Goal: Contribute content

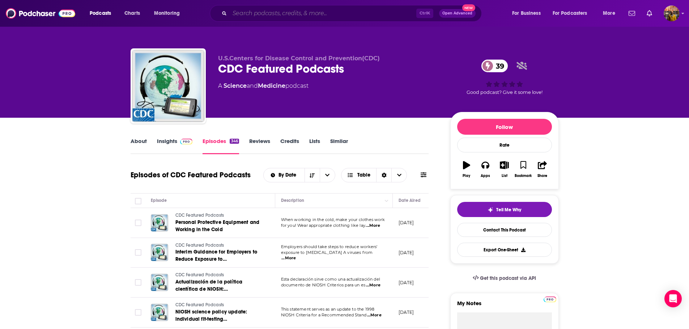
click at [251, 14] on input "Search podcasts, credits, & more..." at bounding box center [323, 14] width 187 height 12
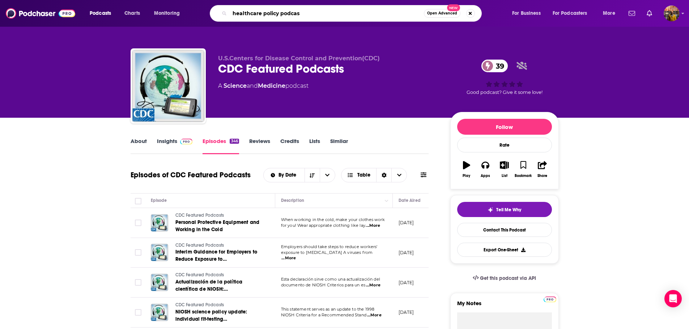
type input "healthcare policy podcast"
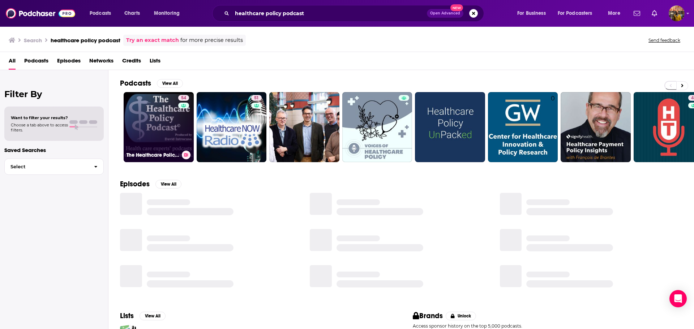
click at [154, 114] on link "54 The Healthcare Policy Podcast ® Produced by [PERSON_NAME]" at bounding box center [159, 127] width 70 height 70
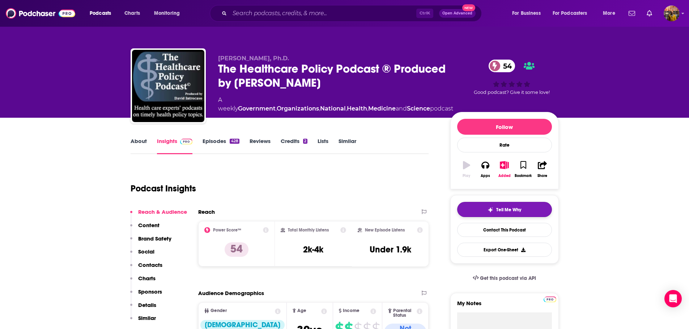
click at [517, 210] on span "Tell Me Why" at bounding box center [508, 210] width 25 height 6
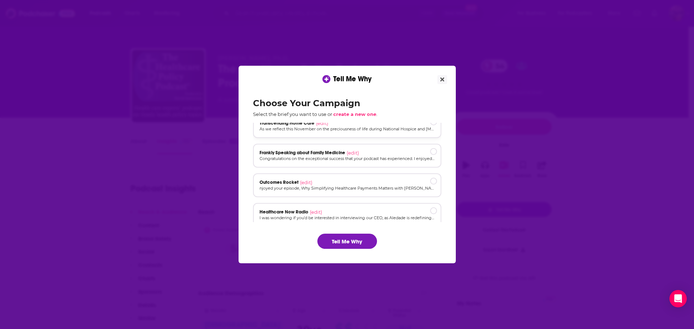
scroll to position [105, 0]
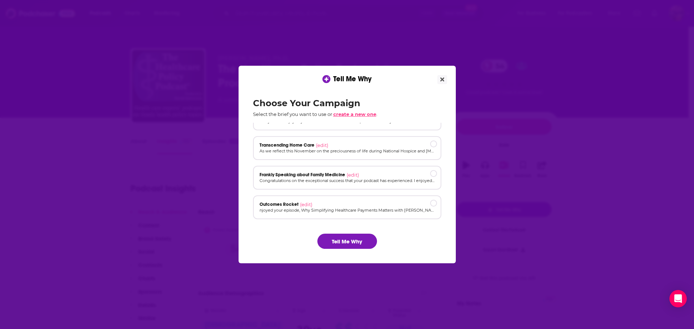
click at [370, 114] on span "create a new one" at bounding box center [354, 114] width 43 height 6
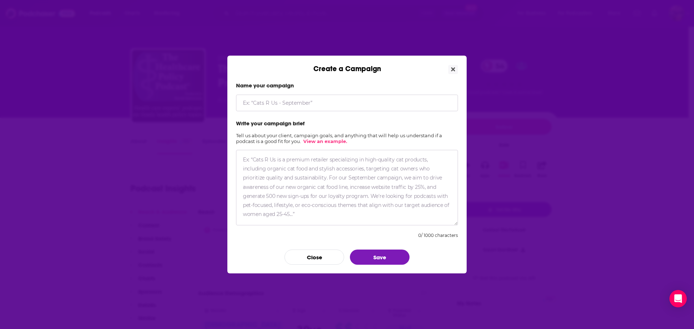
click at [302, 107] on input "Create a Campaign" at bounding box center [347, 103] width 222 height 17
paste input "Medicare Shared Savings Program"
type input "sharing why Medicare Shared Savings Program is successful"
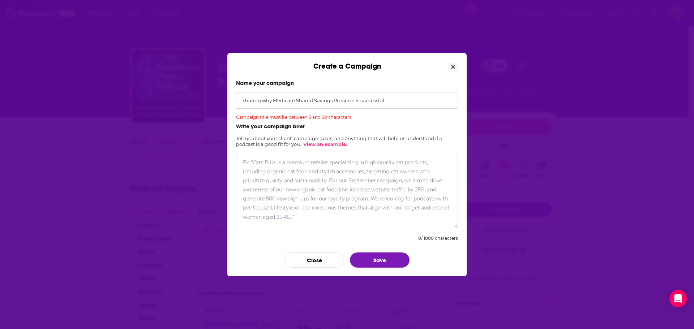
click at [280, 162] on textarea "Create a Campaign" at bounding box center [347, 191] width 222 height 76
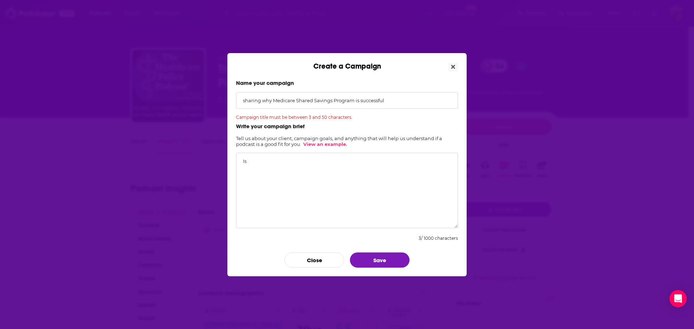
type textarea "I"
click at [365, 257] on button "Save" at bounding box center [380, 260] width 60 height 15
click at [321, 160] on textarea "Is this host argumentative?" at bounding box center [347, 191] width 222 height 76
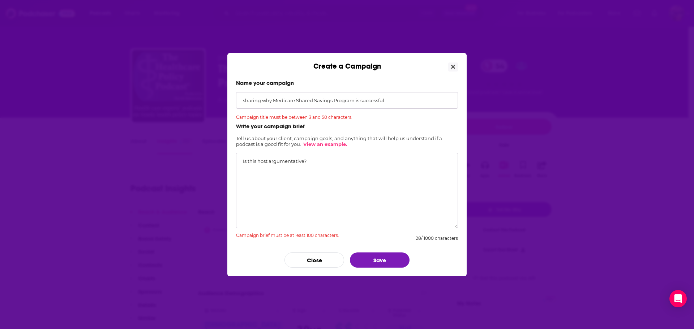
click at [247, 159] on textarea "Is this host argumentative?" at bounding box center [347, 191] width 222 height 76
paste textarea "Hiran: Not to pick a fight . . . but you do know ACO benchmarks are not valid c…"
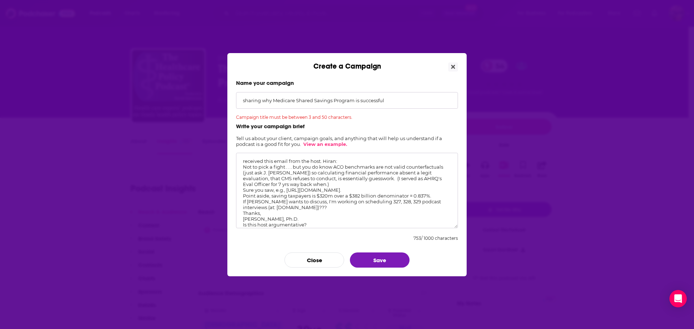
scroll to position [6, 0]
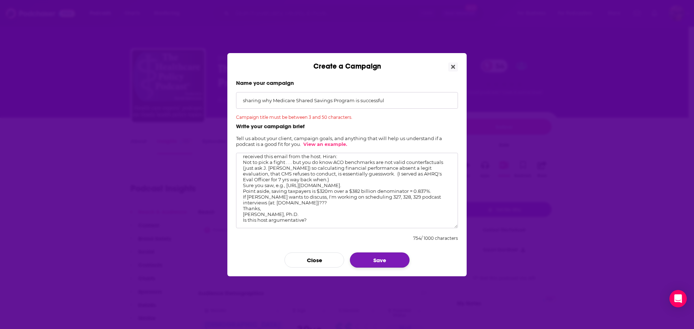
type textarea "received this email from the host. Hiran: Not to pick a fight . . . but you do …"
click at [385, 260] on button "Save" at bounding box center [380, 260] width 60 height 15
click at [381, 268] on div "Name your campaign sharing why Medicare Shared Savings Program is successful Ca…" at bounding box center [346, 174] width 239 height 206
click at [378, 258] on button "Save" at bounding box center [380, 260] width 60 height 15
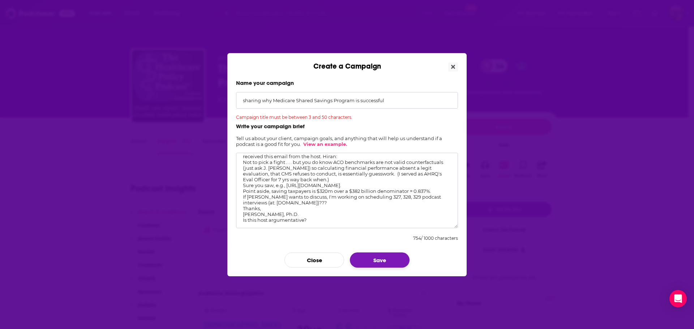
click at [380, 262] on button "Save" at bounding box center [380, 260] width 60 height 15
click at [383, 95] on input "sharing why Medicare Shared Savings Program is successful" at bounding box center [347, 100] width 222 height 17
click at [403, 102] on input "sharing why Medicare Shared Savings Program is successful" at bounding box center [347, 100] width 222 height 17
click at [368, 173] on textarea "received this email from the host. Hiran: Not to pick a fight . . . but you do …" at bounding box center [347, 191] width 222 height 76
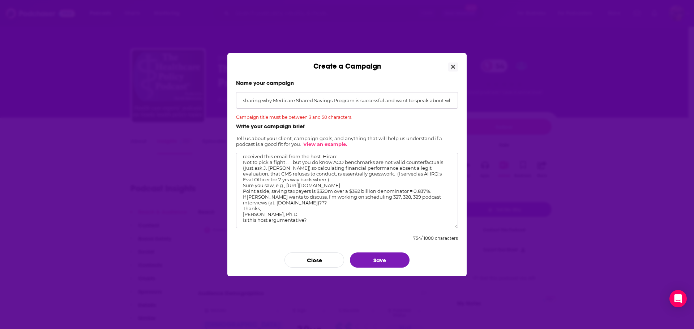
scroll to position [0, 88]
drag, startPoint x: 250, startPoint y: 99, endPoint x: 694, endPoint y: 138, distance: 445.6
click at [688, 138] on div "Create a Campaign Name your campaign sharing why Medicare Shared Savings Progra…" at bounding box center [347, 164] width 694 height 329
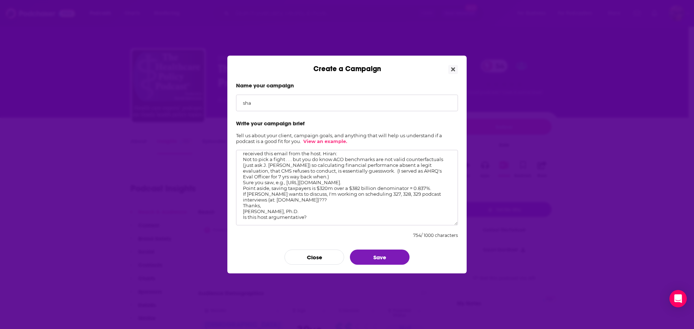
scroll to position [0, 0]
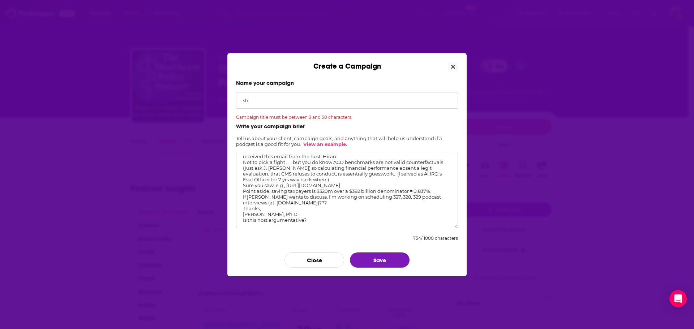
type input "s"
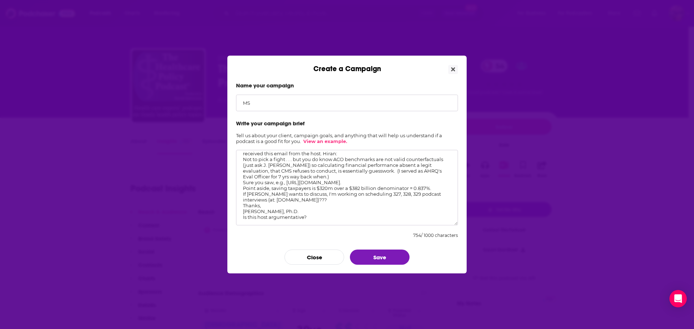
type input "M"
paste input "Medicare Shared Savings Program"
type input "Medicare Shared Savings Program"
click at [400, 258] on button "Save" at bounding box center [380, 257] width 60 height 15
